Goal: Find specific page/section: Find specific page/section

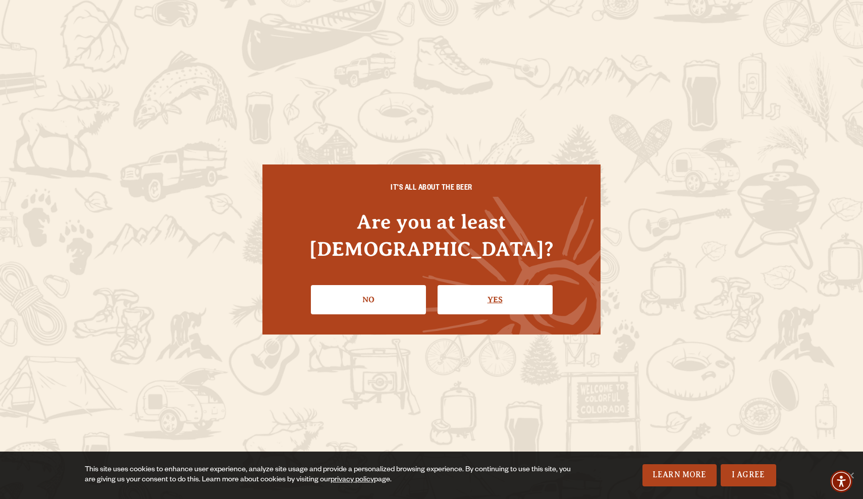
click at [461, 294] on link "Yes" at bounding box center [494, 299] width 115 height 29
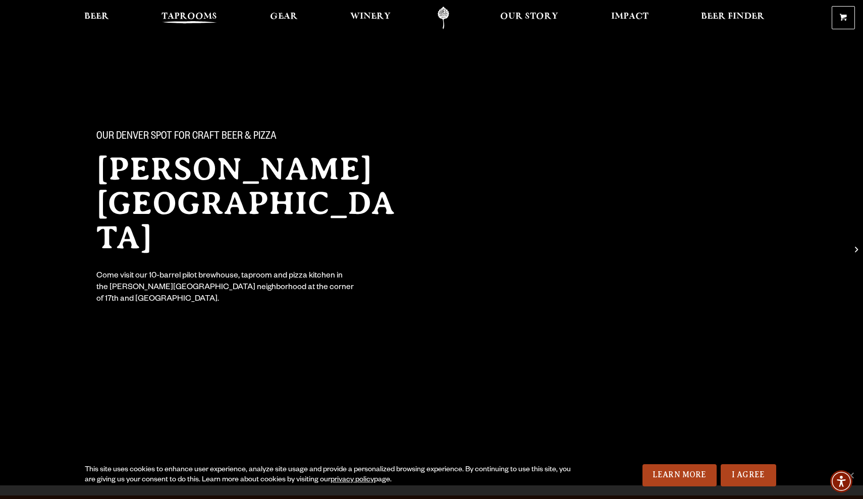
click at [188, 11] on link "Taprooms" at bounding box center [189, 18] width 69 height 23
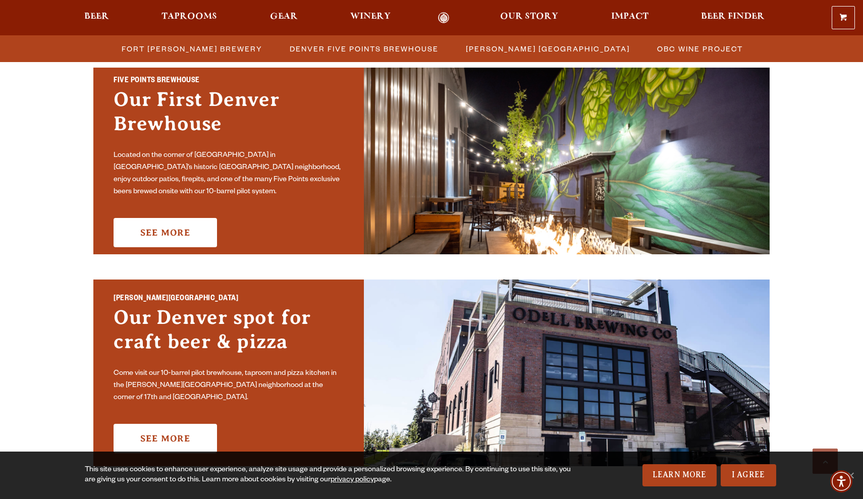
scroll to position [622, 0]
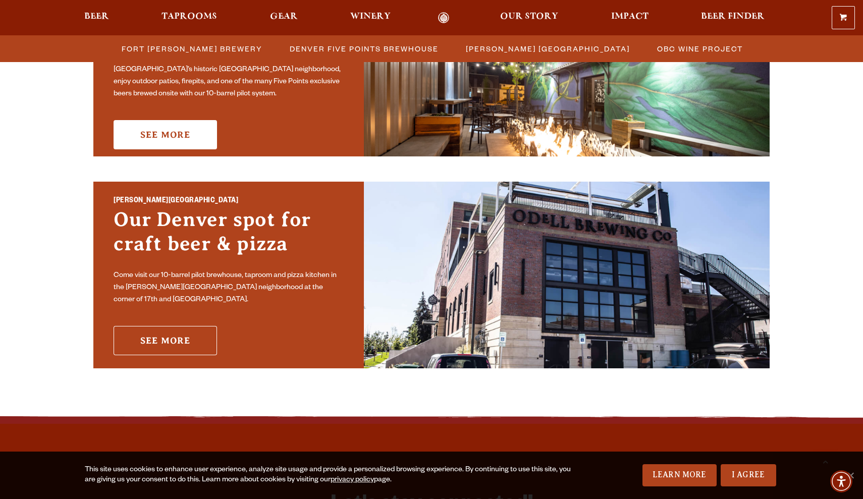
click at [195, 340] on link "See More" at bounding box center [165, 340] width 103 height 29
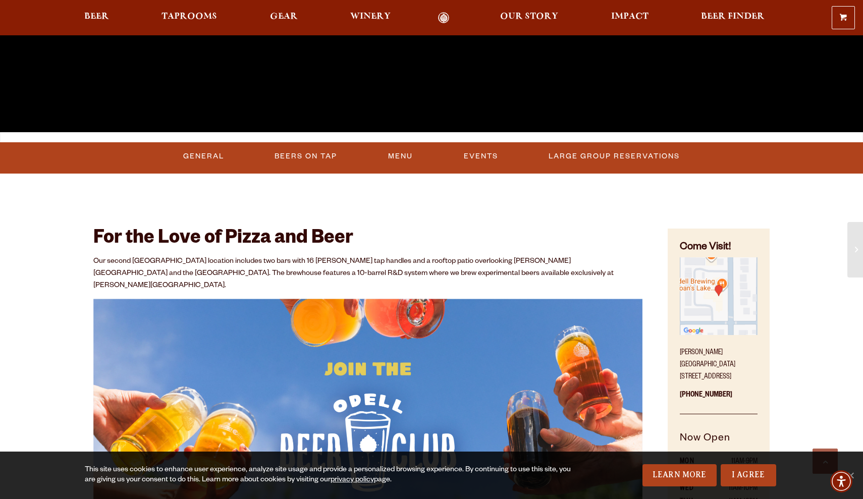
scroll to position [383, 0]
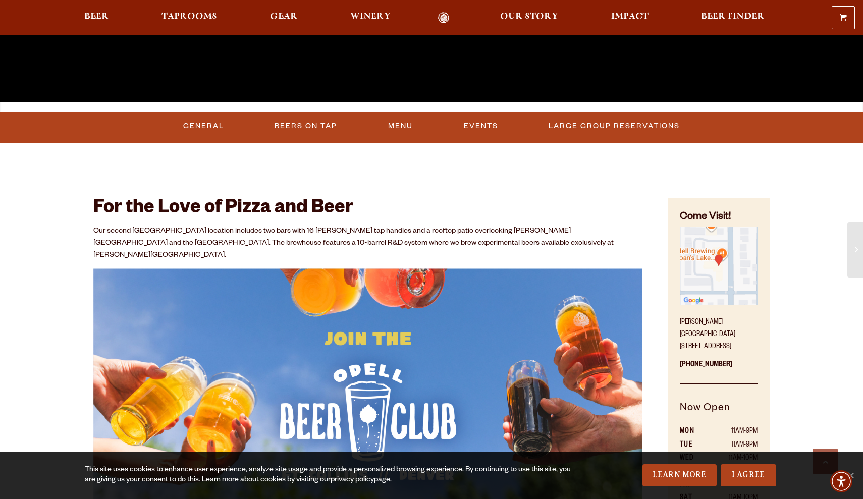
click at [395, 130] on link "Menu" at bounding box center [400, 126] width 33 height 23
click at [312, 123] on link "Beers On Tap" at bounding box center [300, 126] width 71 height 23
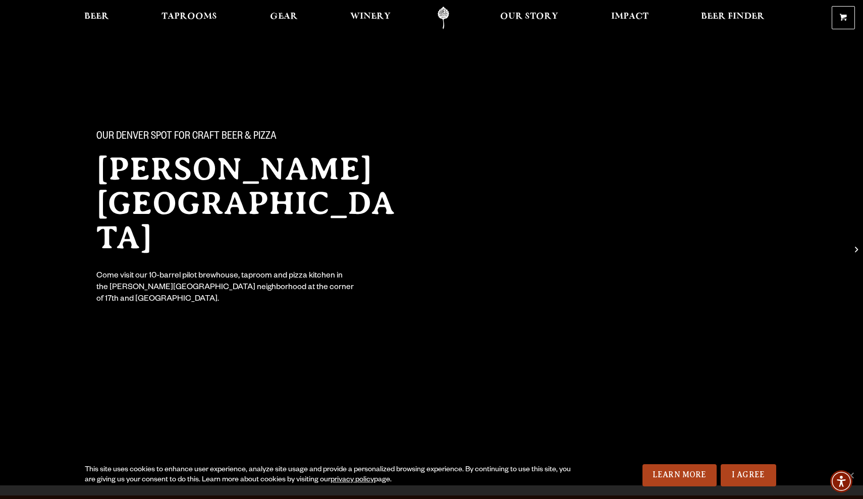
scroll to position [0, 0]
